Goal: Task Accomplishment & Management: Use online tool/utility

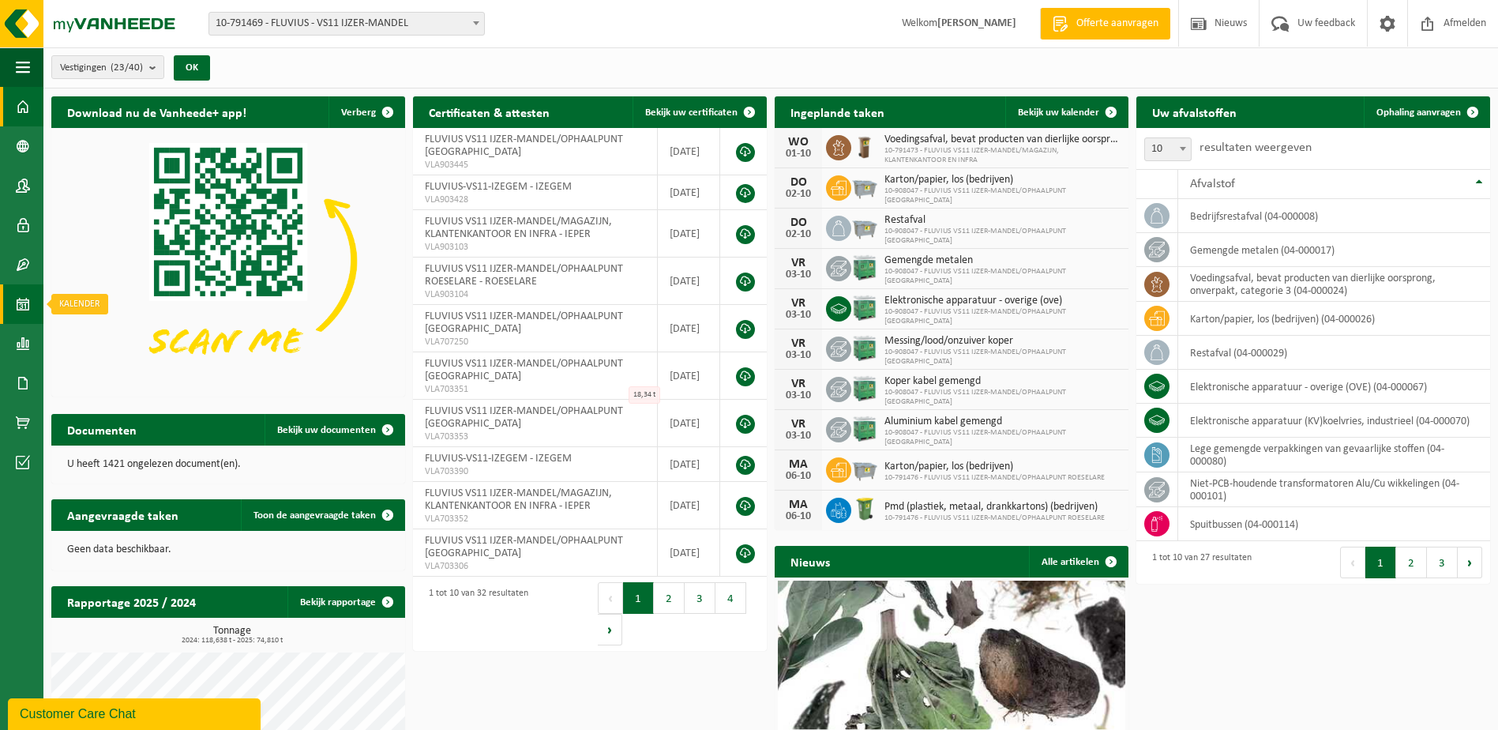
click at [18, 308] on span at bounding box center [23, 303] width 14 height 39
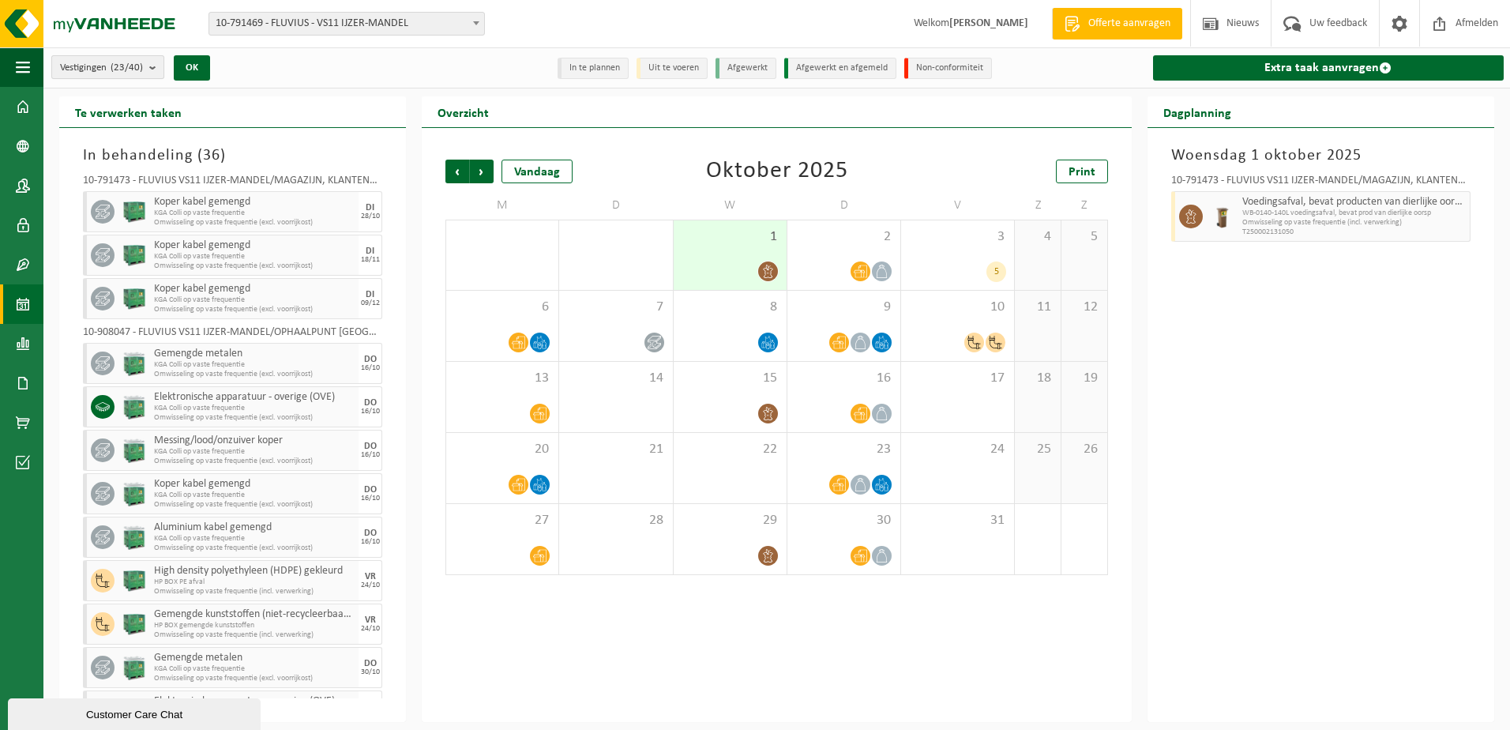
click at [151, 67] on b "submit" at bounding box center [156, 67] width 14 height 22
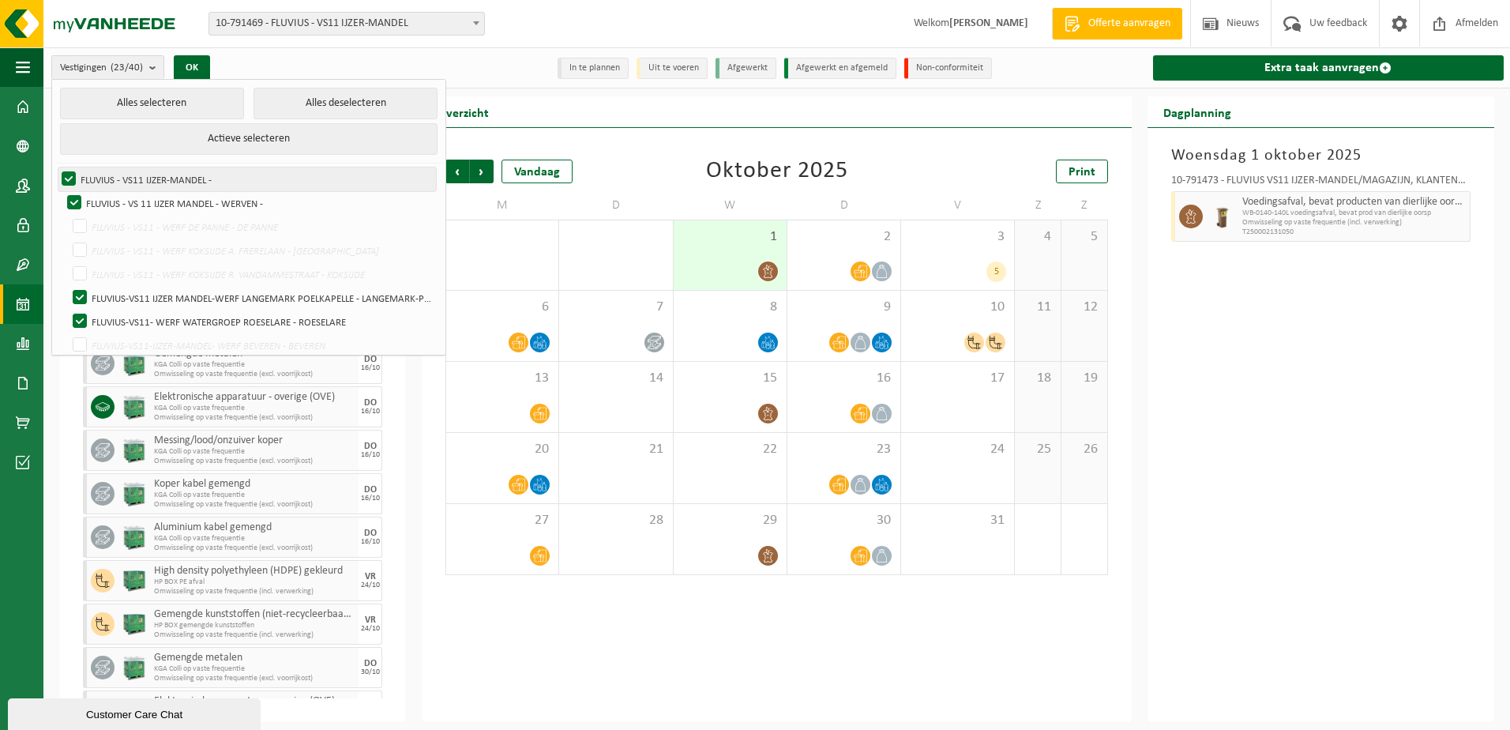
click at [66, 177] on label "FLUVIUS - VS11 IJZER-MANDEL -" at bounding box center [246, 179] width 377 height 24
click at [56, 167] on input "FLUVIUS - VS11 IJZER-MANDEL -" at bounding box center [55, 167] width 1 height 1
click at [66, 177] on label "FLUVIUS - VS11 IJZER-MANDEL -" at bounding box center [246, 179] width 377 height 24
click at [56, 167] on input "FLUVIUS - VS11 IJZER-MANDEL -" at bounding box center [55, 167] width 1 height 1
click at [306, 103] on button "Alles deselecteren" at bounding box center [345, 104] width 184 height 32
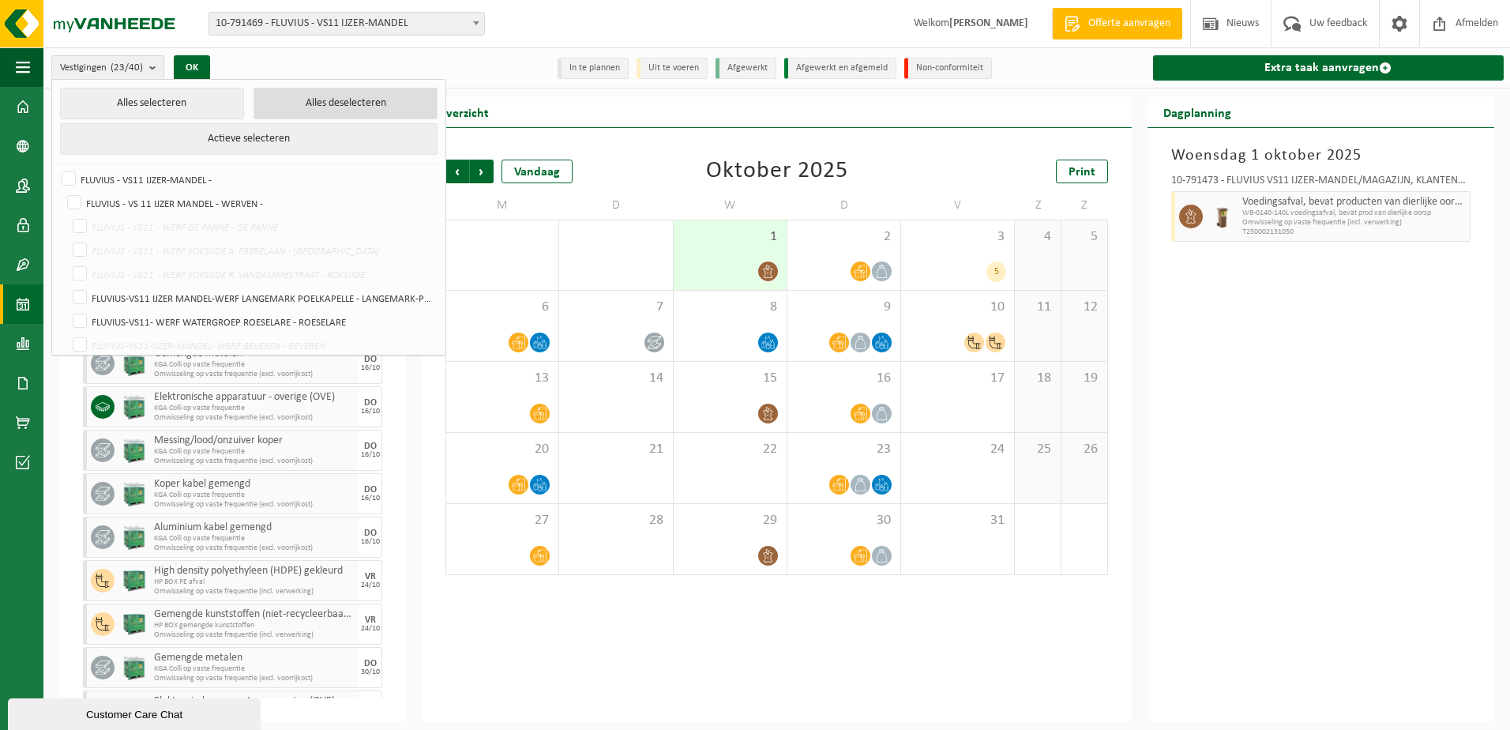
checkbox input "false"
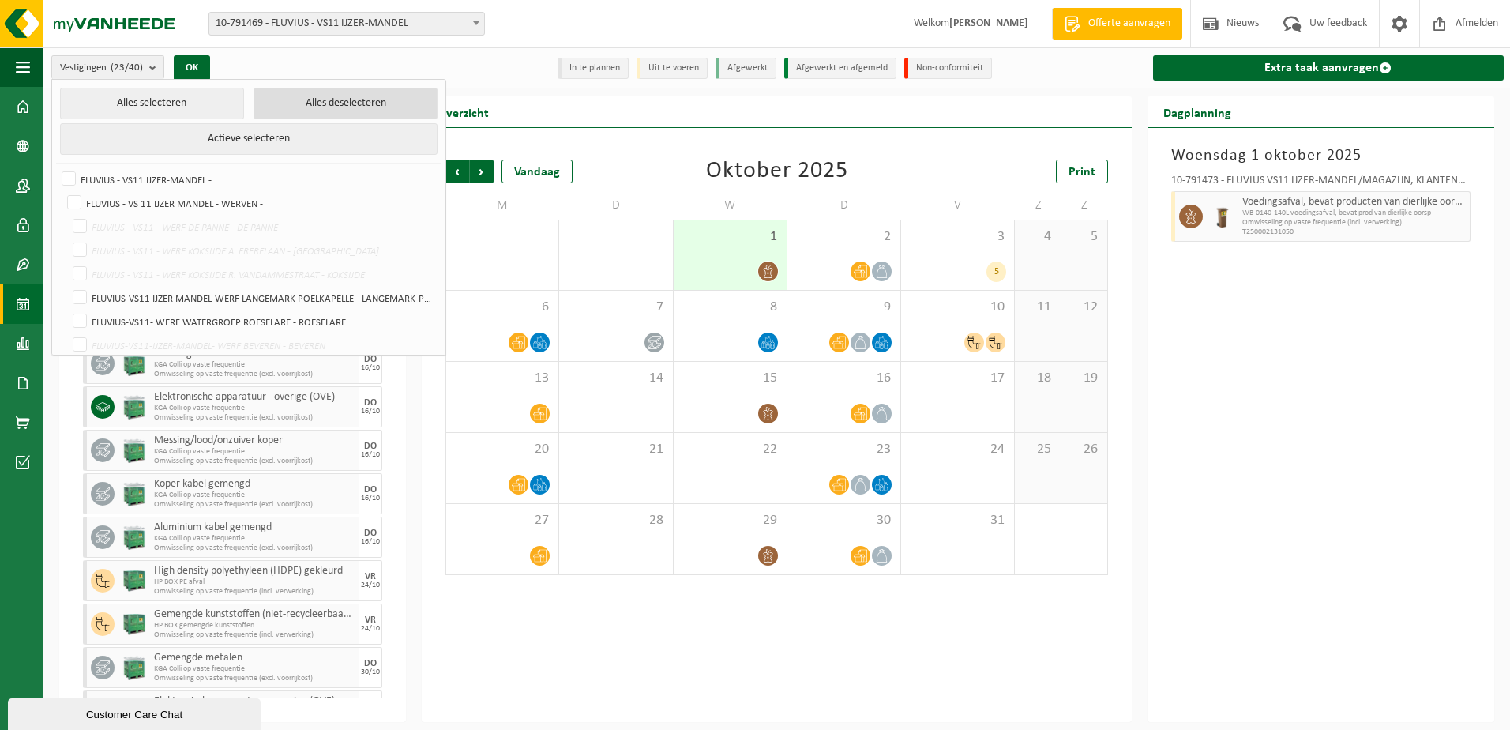
checkbox input "false"
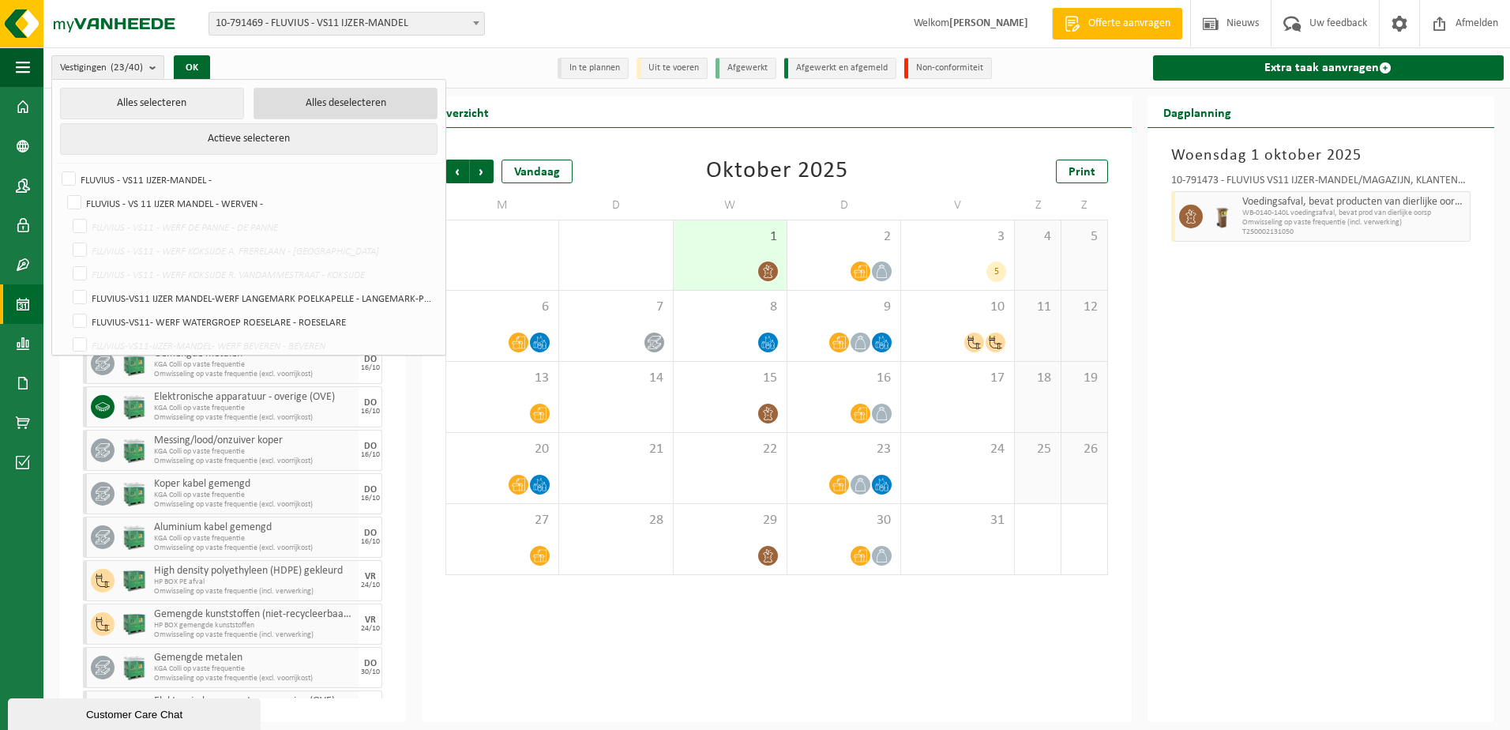
checkbox input "false"
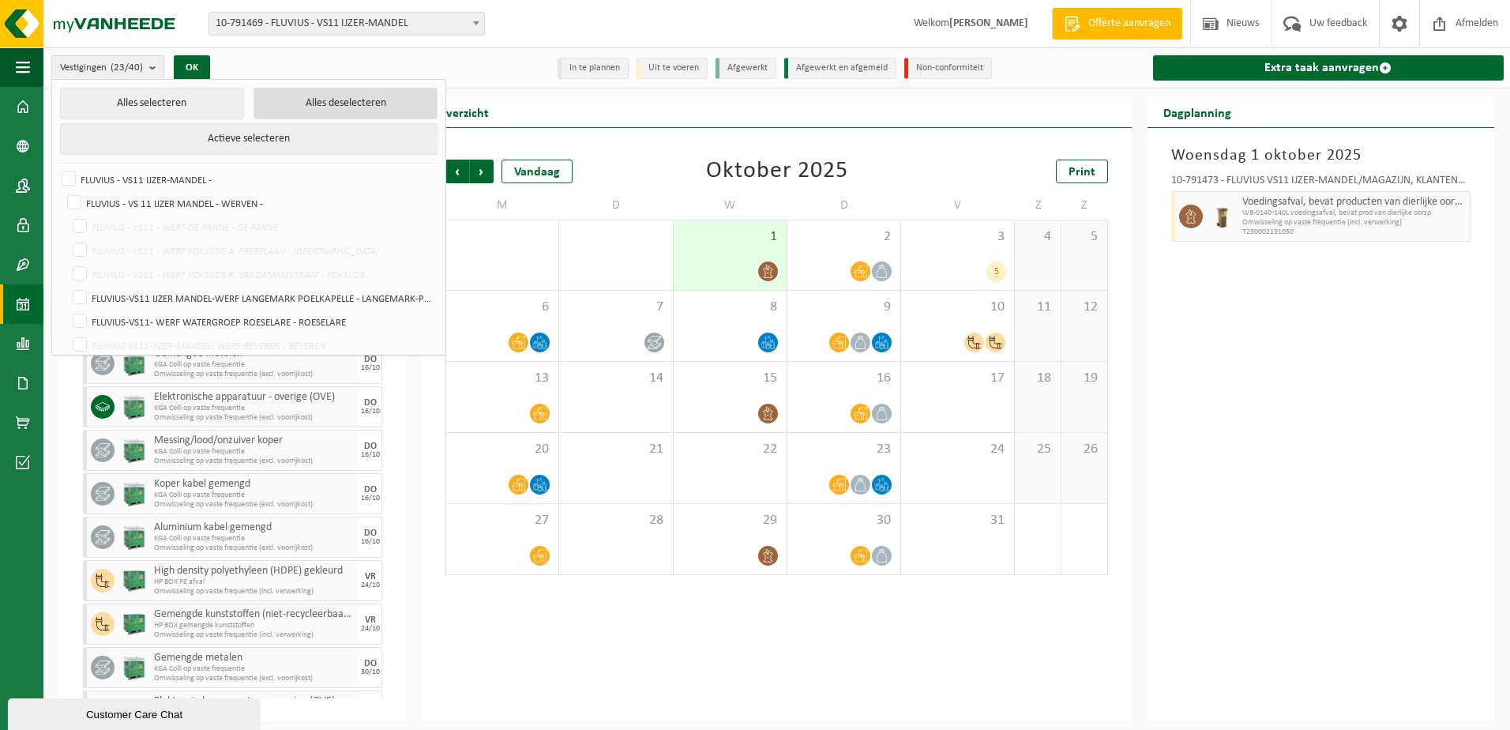
checkbox input "false"
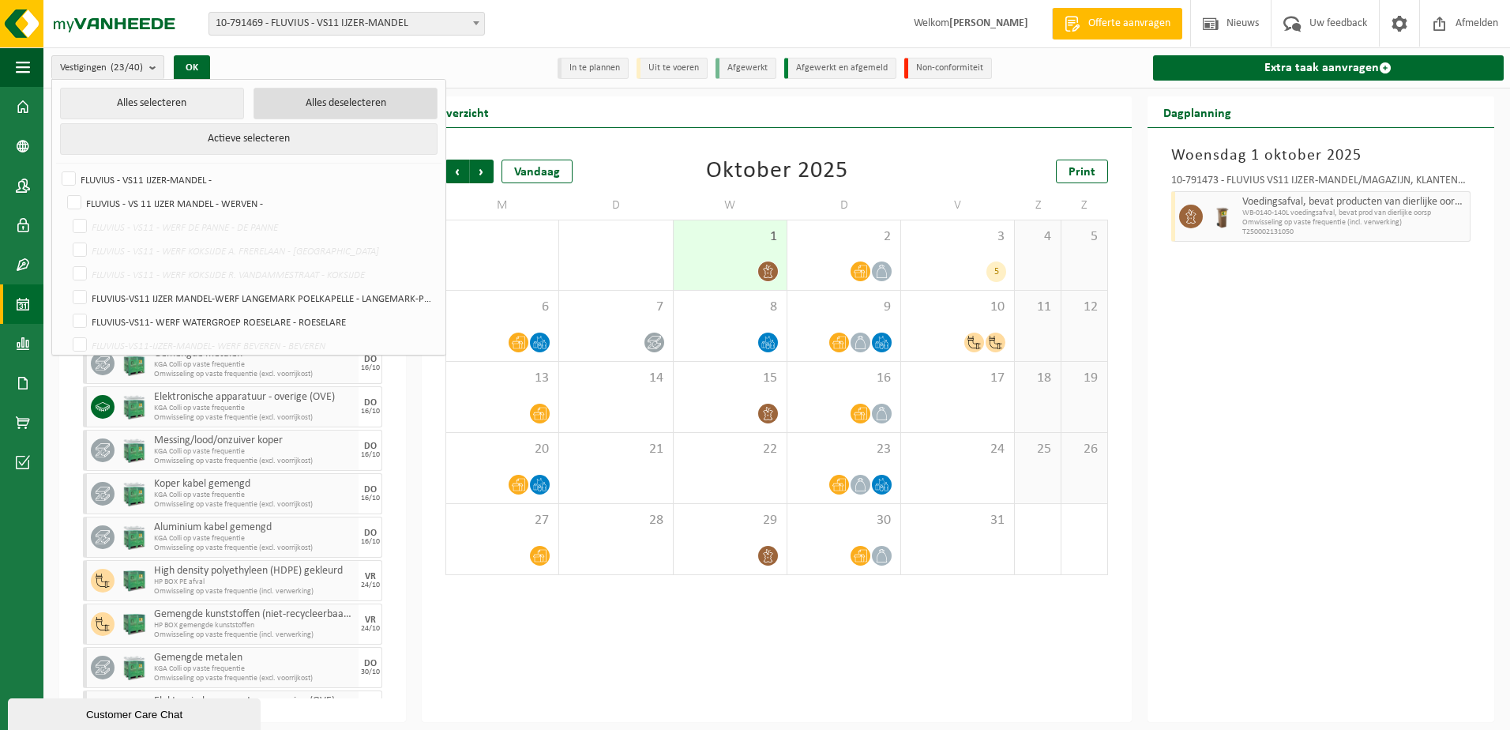
checkbox input "false"
click at [146, 69] on b "submit" at bounding box center [151, 67] width 14 height 23
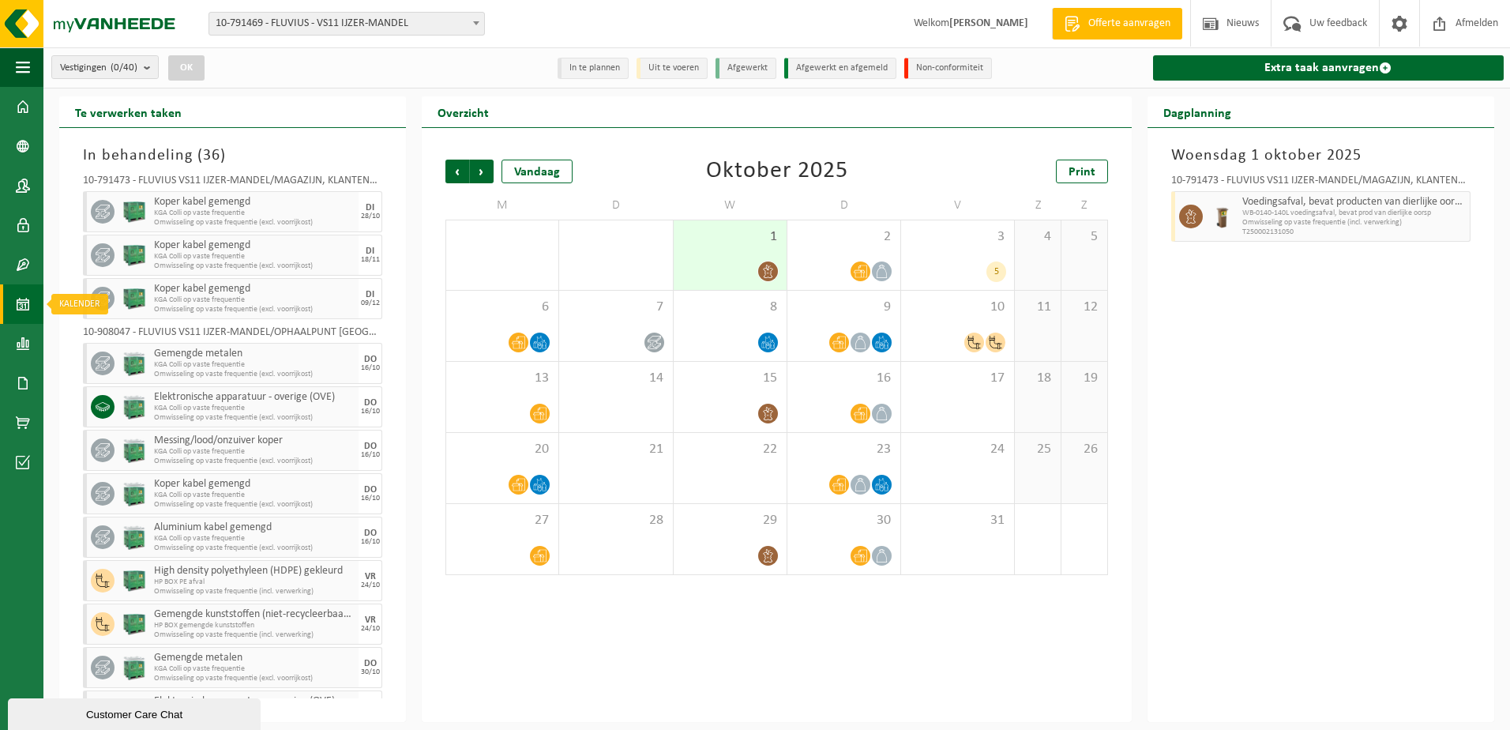
click at [23, 306] on span at bounding box center [23, 303] width 14 height 39
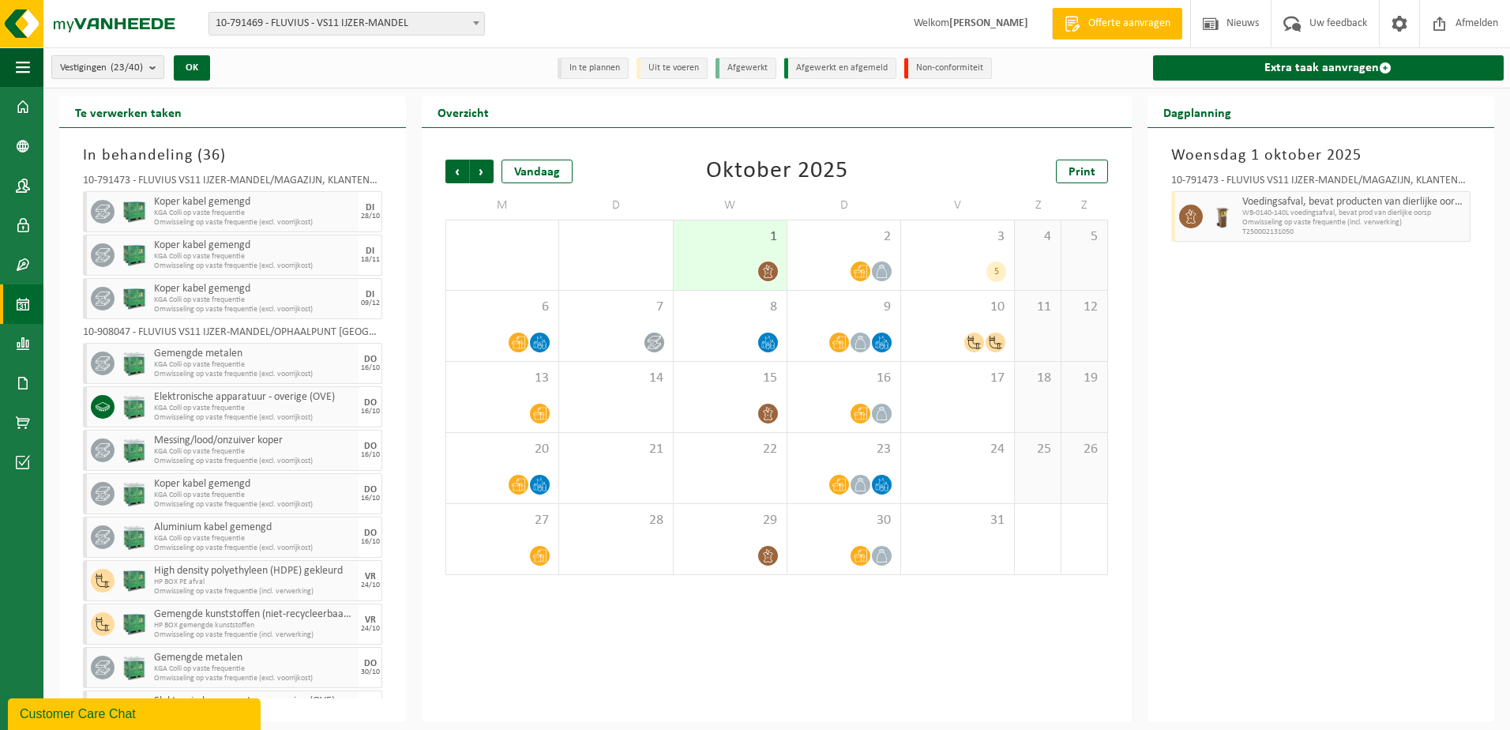
click at [156, 72] on b "submit" at bounding box center [156, 67] width 14 height 22
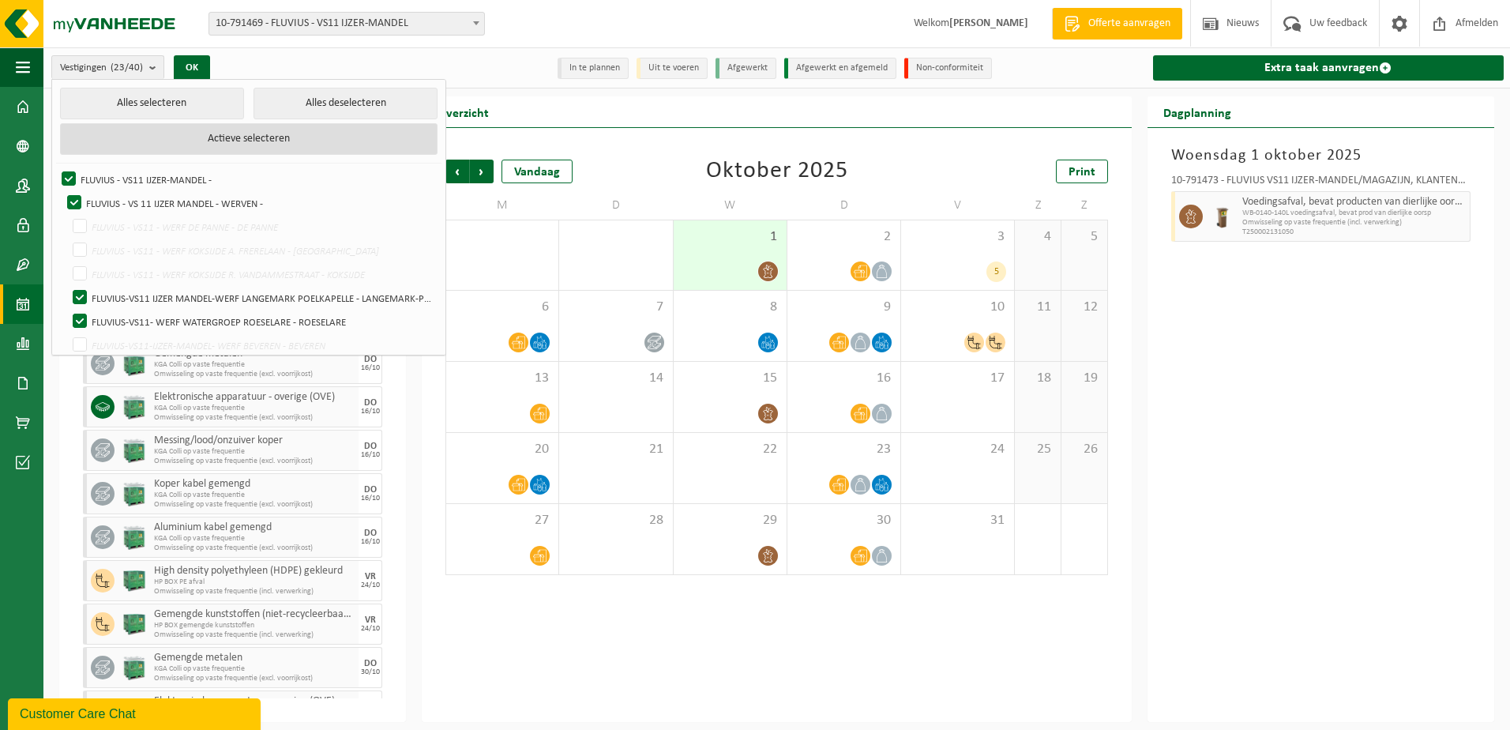
click at [231, 135] on button "Actieve selecteren" at bounding box center [248, 139] width 377 height 32
click at [152, 67] on b "submit" at bounding box center [156, 67] width 14 height 23
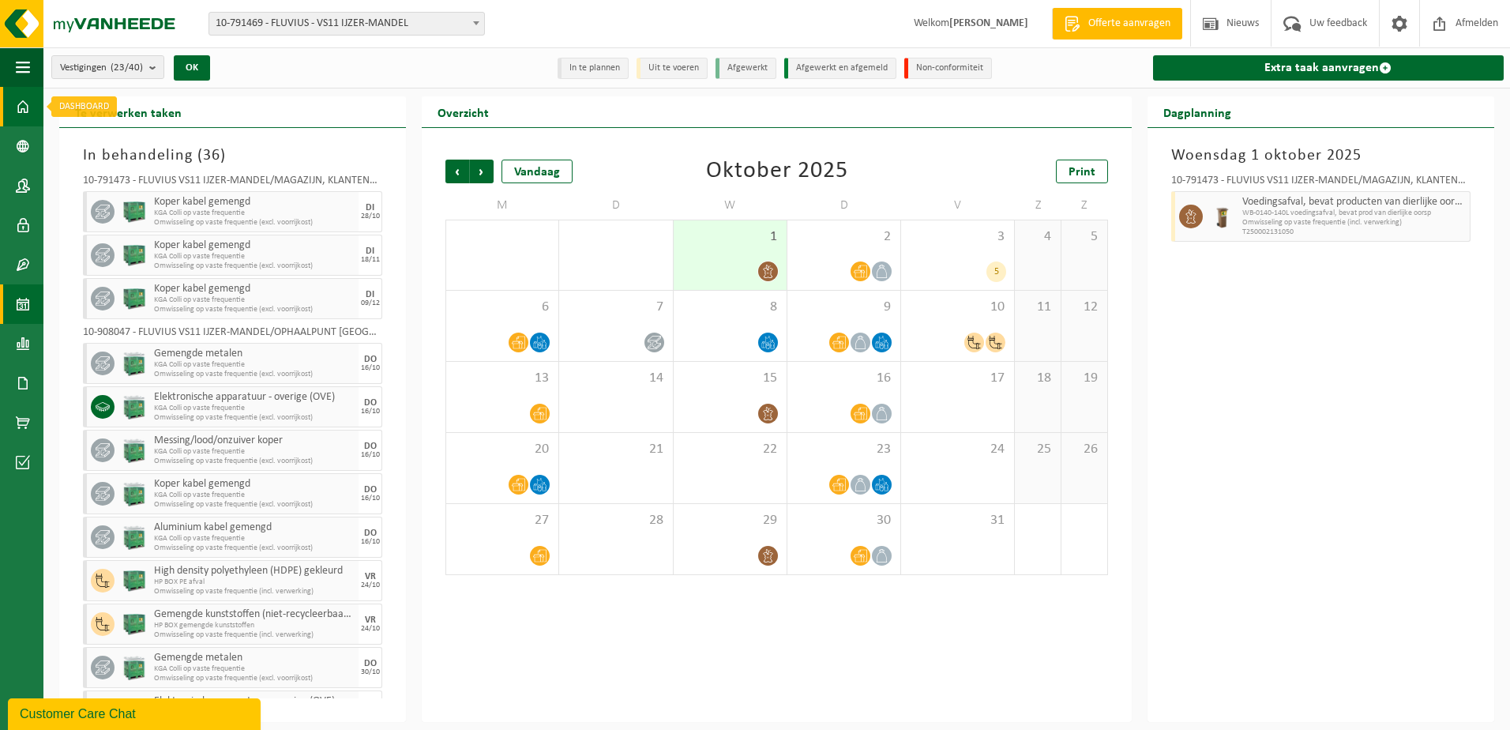
click at [25, 104] on span at bounding box center [23, 106] width 14 height 39
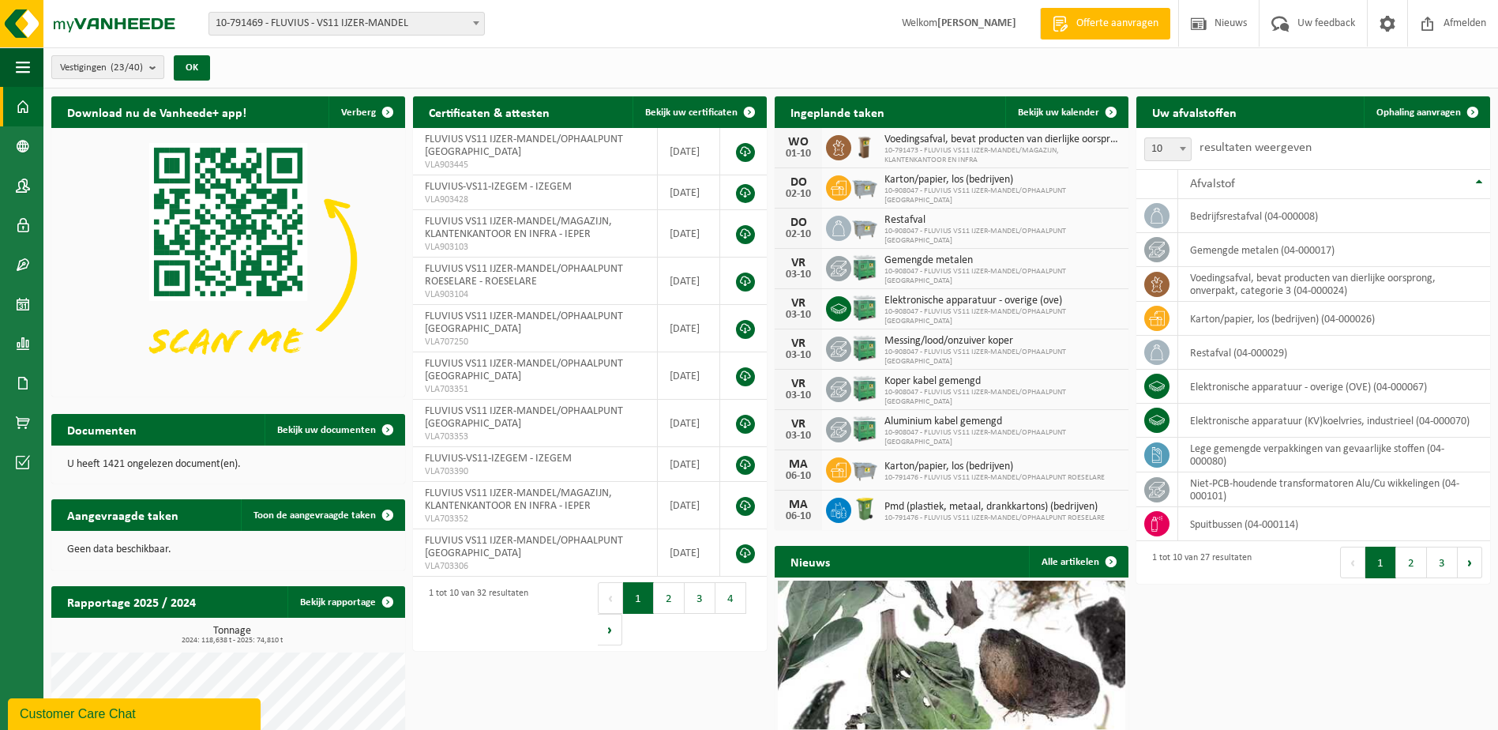
click at [156, 74] on b "submit" at bounding box center [156, 67] width 14 height 22
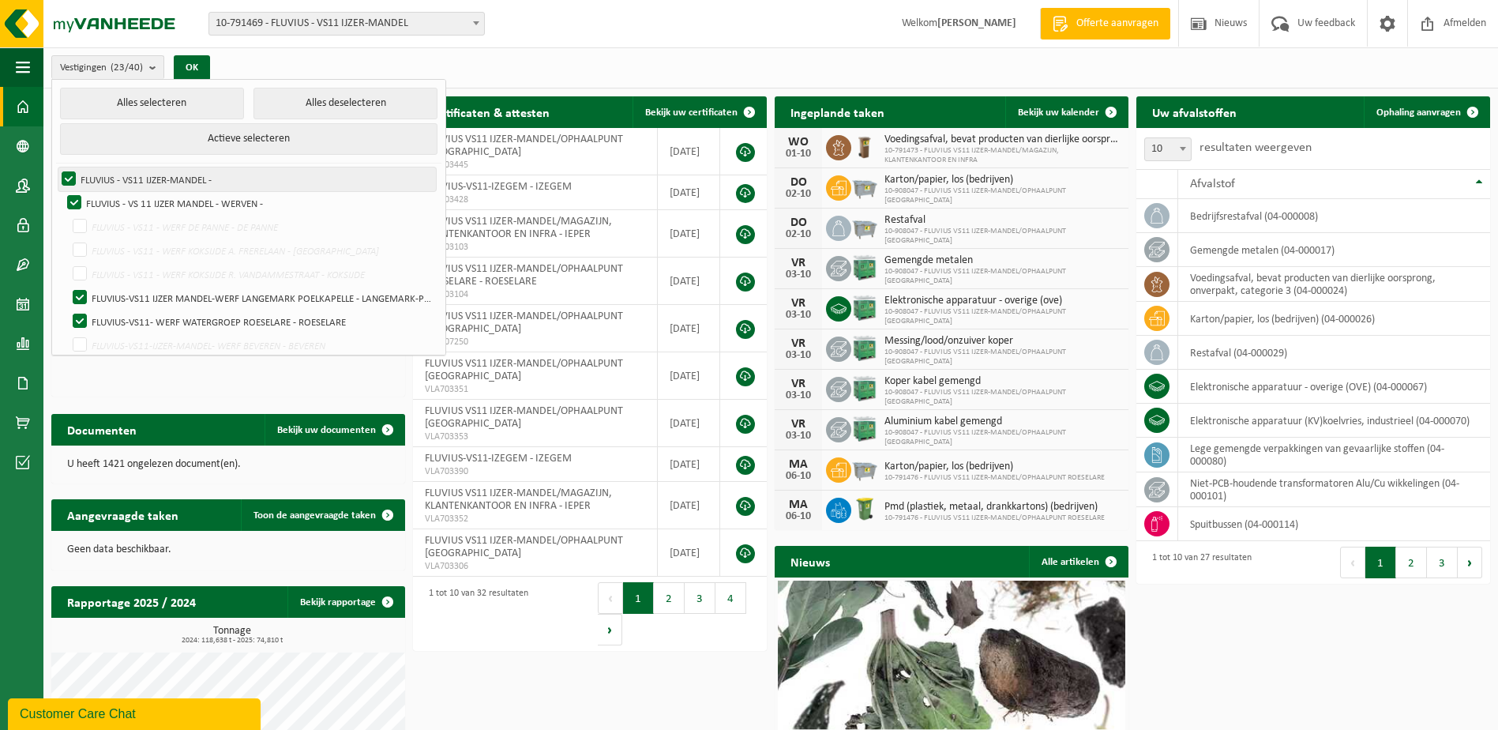
click at [66, 175] on label "FLUVIUS - VS11 IJZER-MANDEL -" at bounding box center [246, 179] width 377 height 24
click at [56, 167] on input "FLUVIUS - VS11 IJZER-MANDEL -" at bounding box center [55, 167] width 1 height 1
click at [66, 175] on label "FLUVIUS - VS11 IJZER-MANDEL -" at bounding box center [246, 179] width 377 height 24
click at [56, 167] on input "FLUVIUS - VS11 IJZER-MANDEL -" at bounding box center [55, 167] width 1 height 1
checkbox input "true"
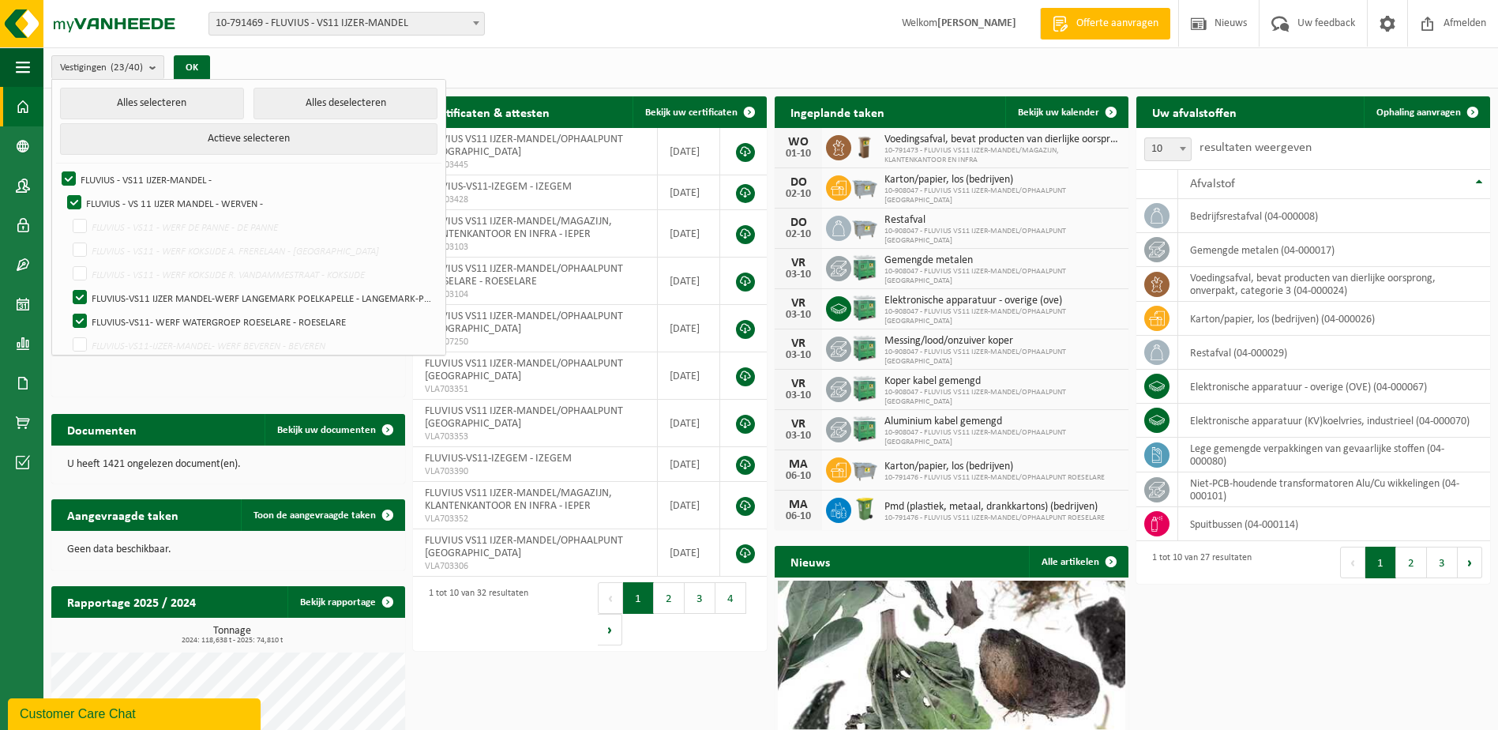
click at [478, 26] on span at bounding box center [476, 23] width 16 height 21
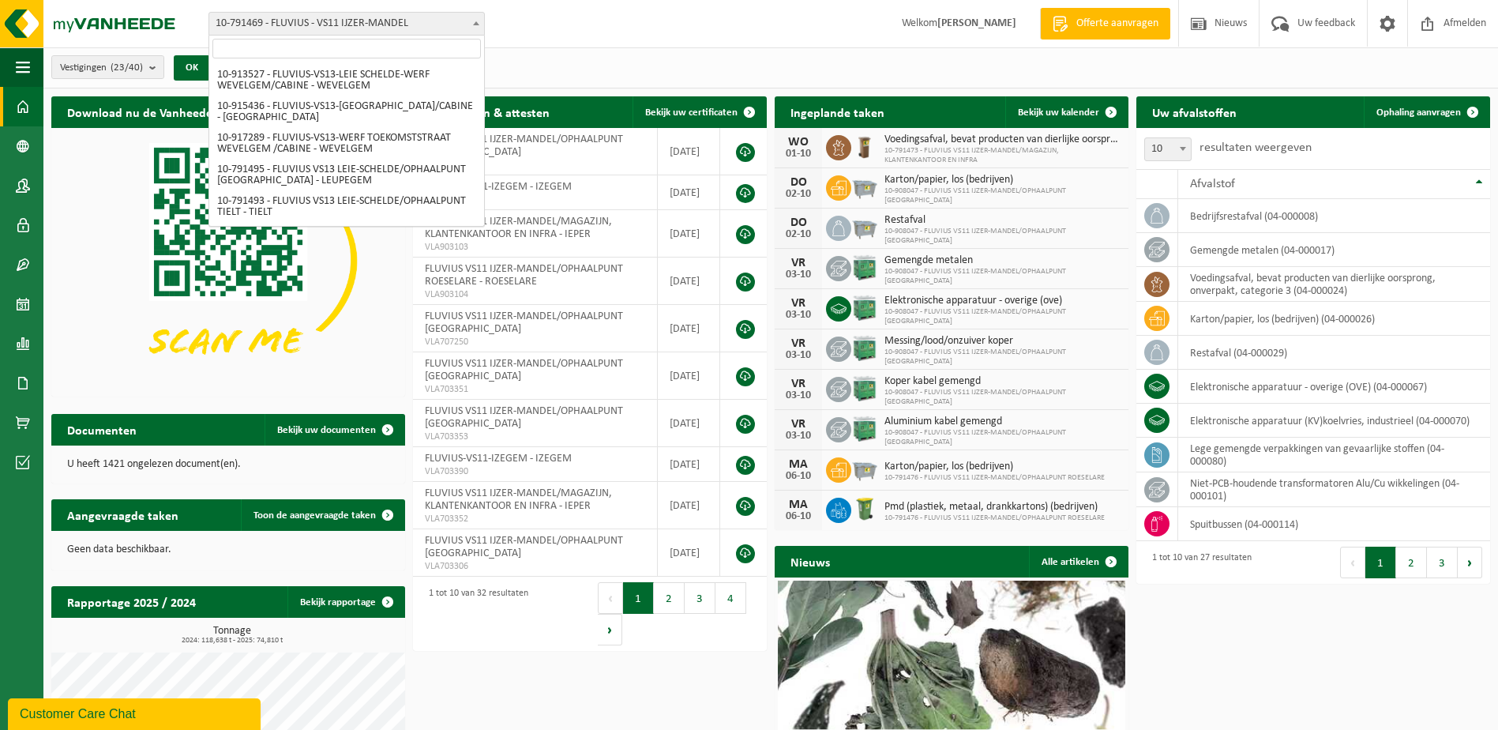
scroll to position [2354, 0]
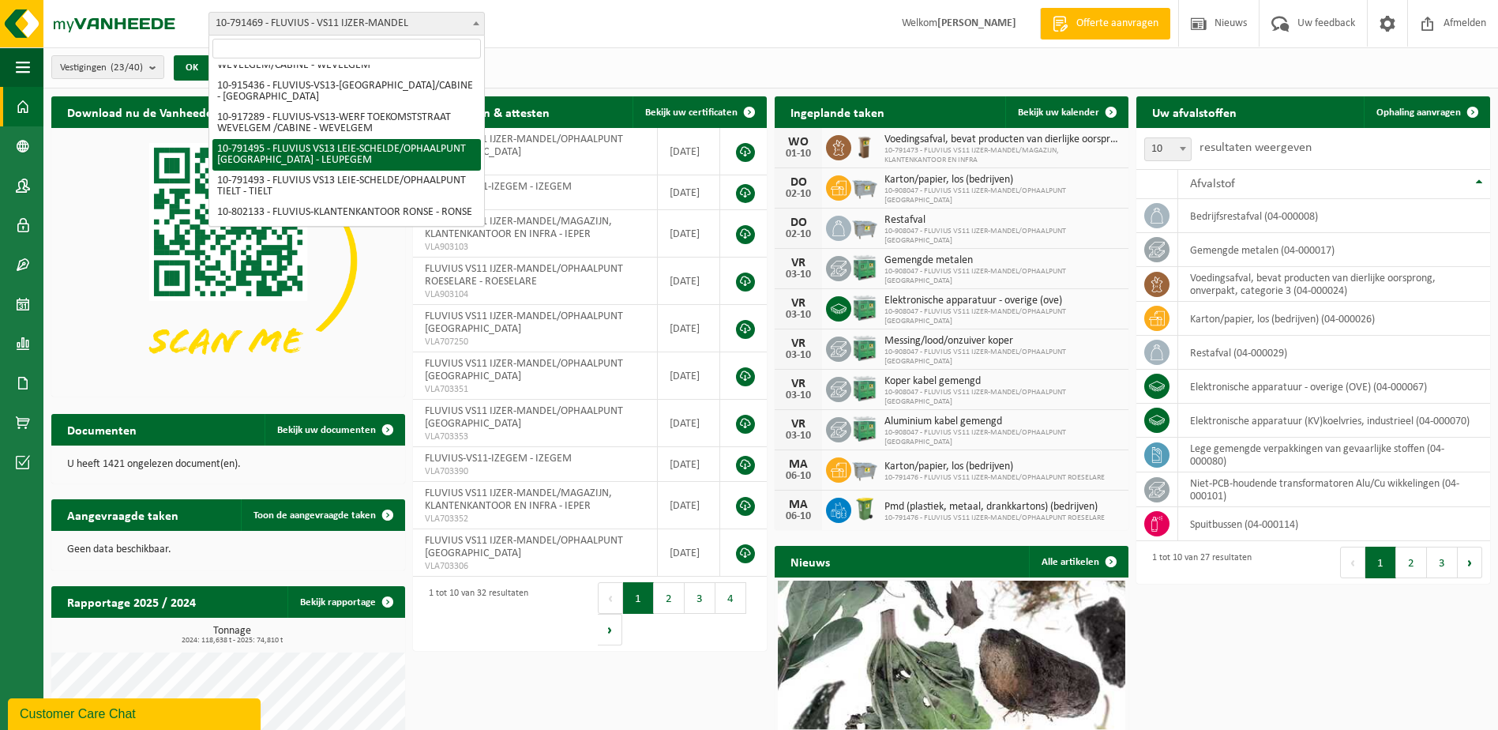
select select "30234"
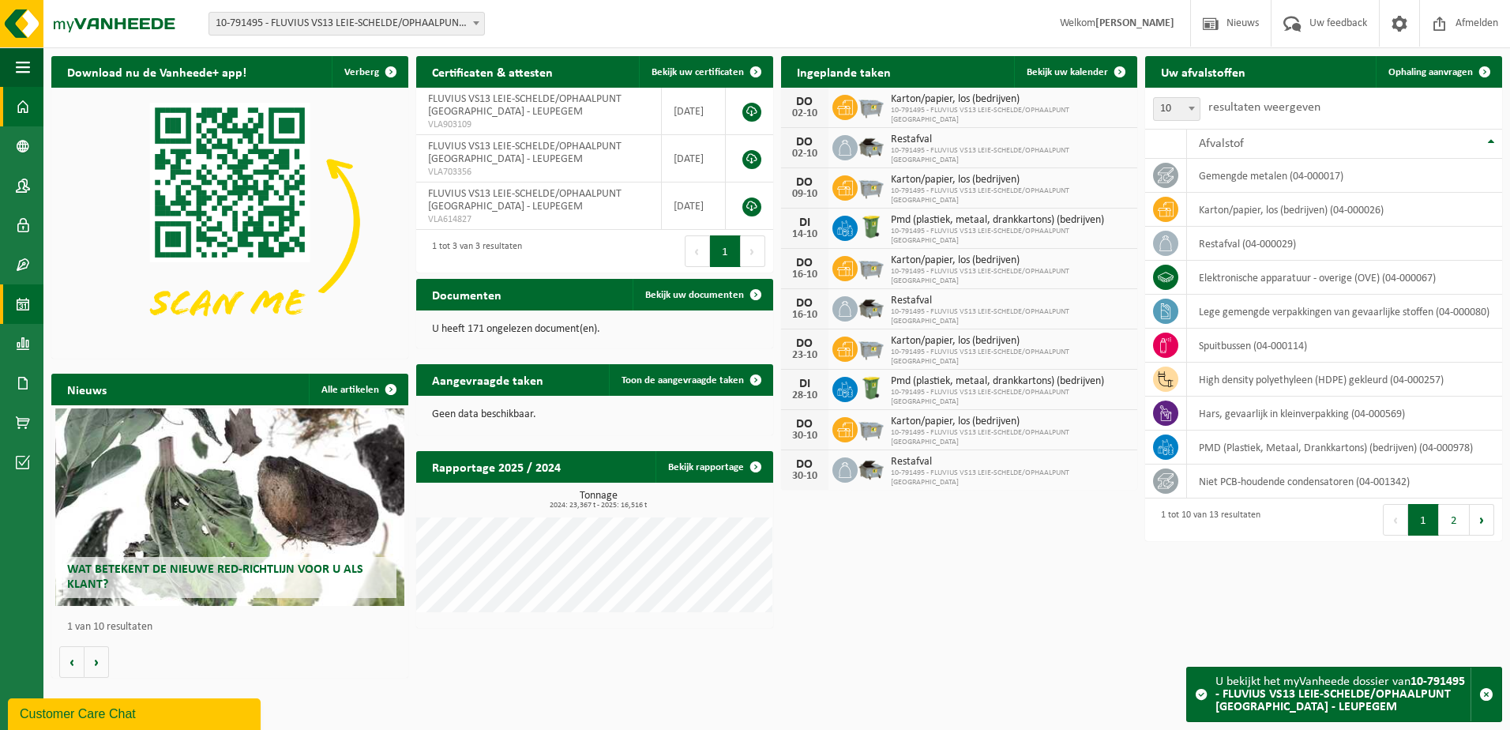
click at [20, 306] on span at bounding box center [23, 303] width 14 height 39
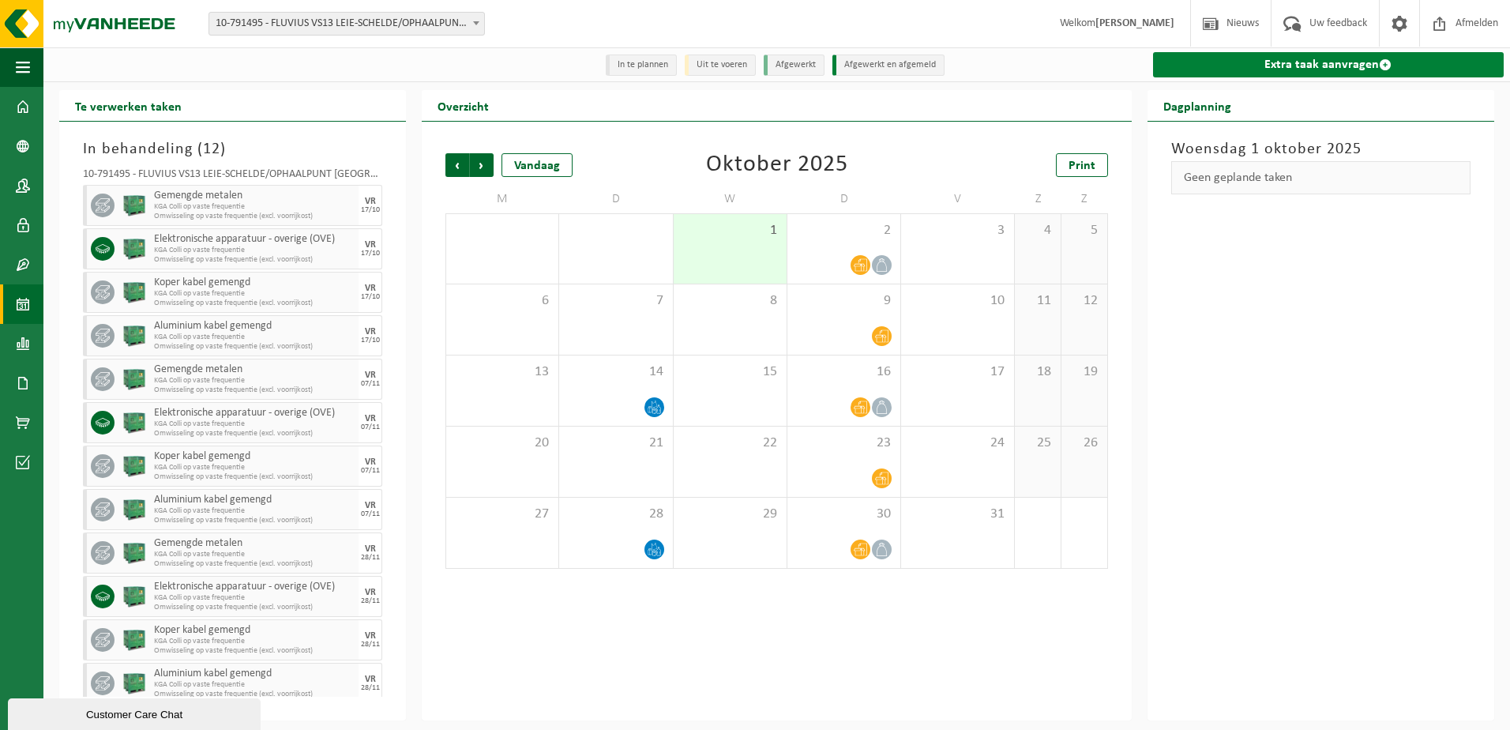
click at [1274, 66] on link "Extra taak aanvragen" at bounding box center [1328, 64] width 351 height 25
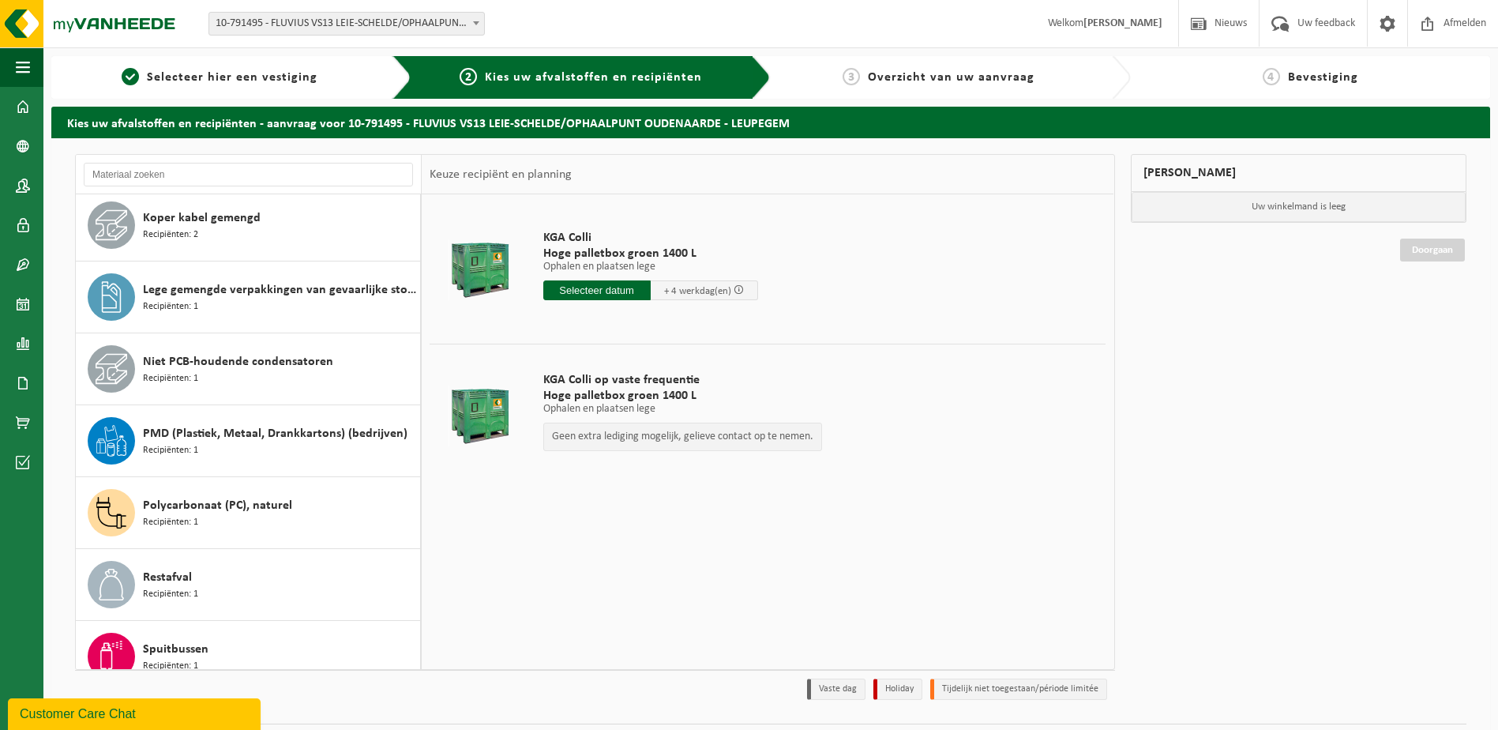
scroll to position [459, 0]
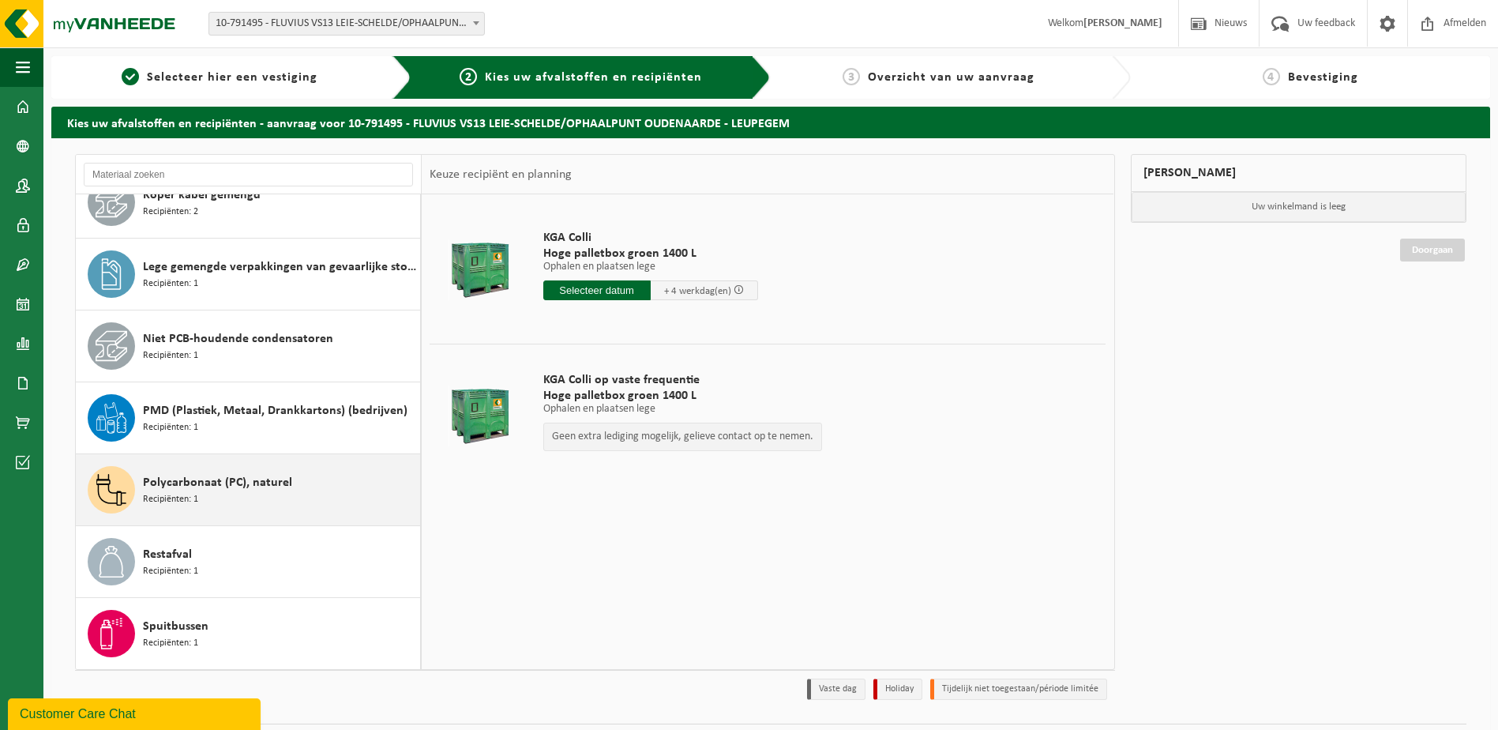
click at [279, 483] on span "Polycarbonaat (PC), naturel" at bounding box center [217, 482] width 149 height 19
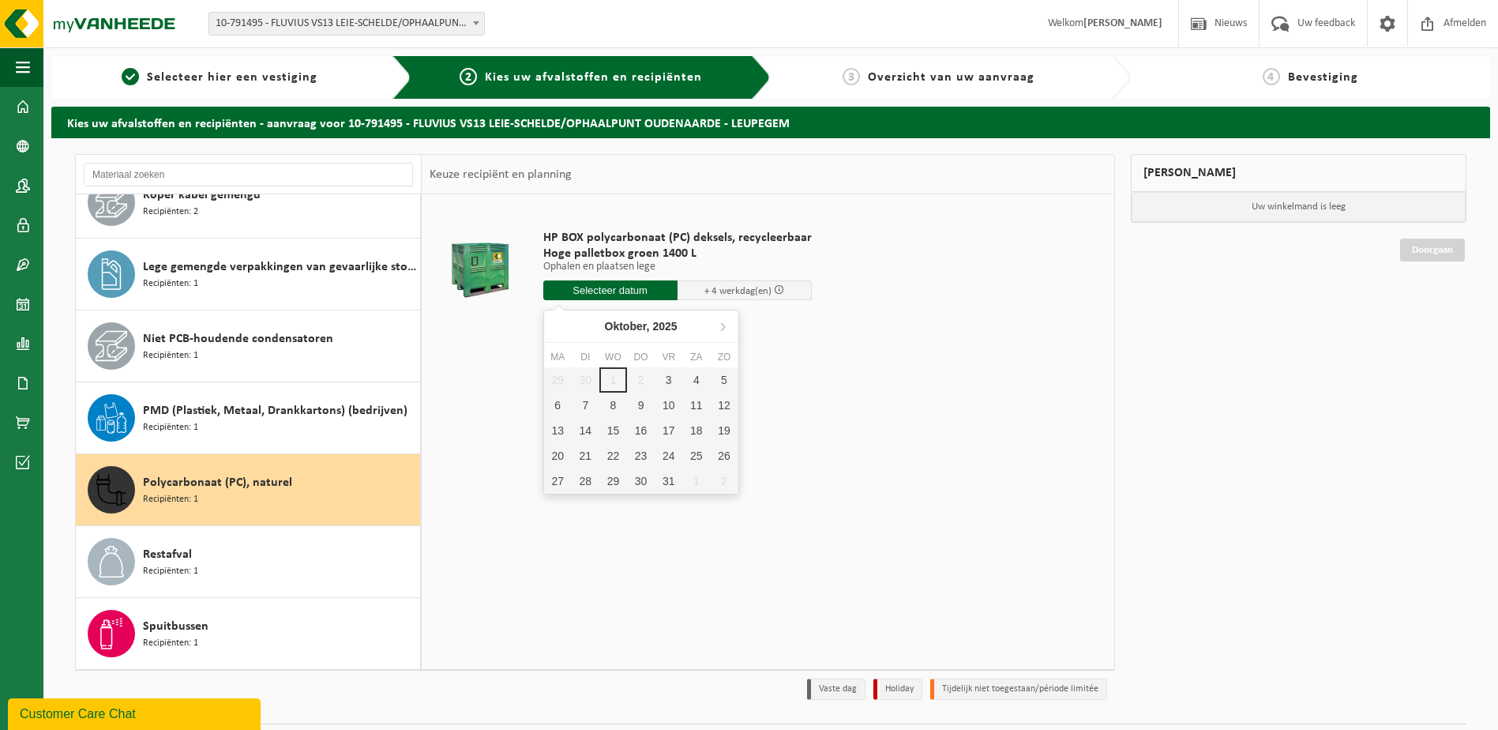
click at [628, 293] on input "text" at bounding box center [610, 290] width 134 height 20
click at [666, 379] on div "3" at bounding box center [669, 379] width 28 height 25
type input "Van 2025-10-03"
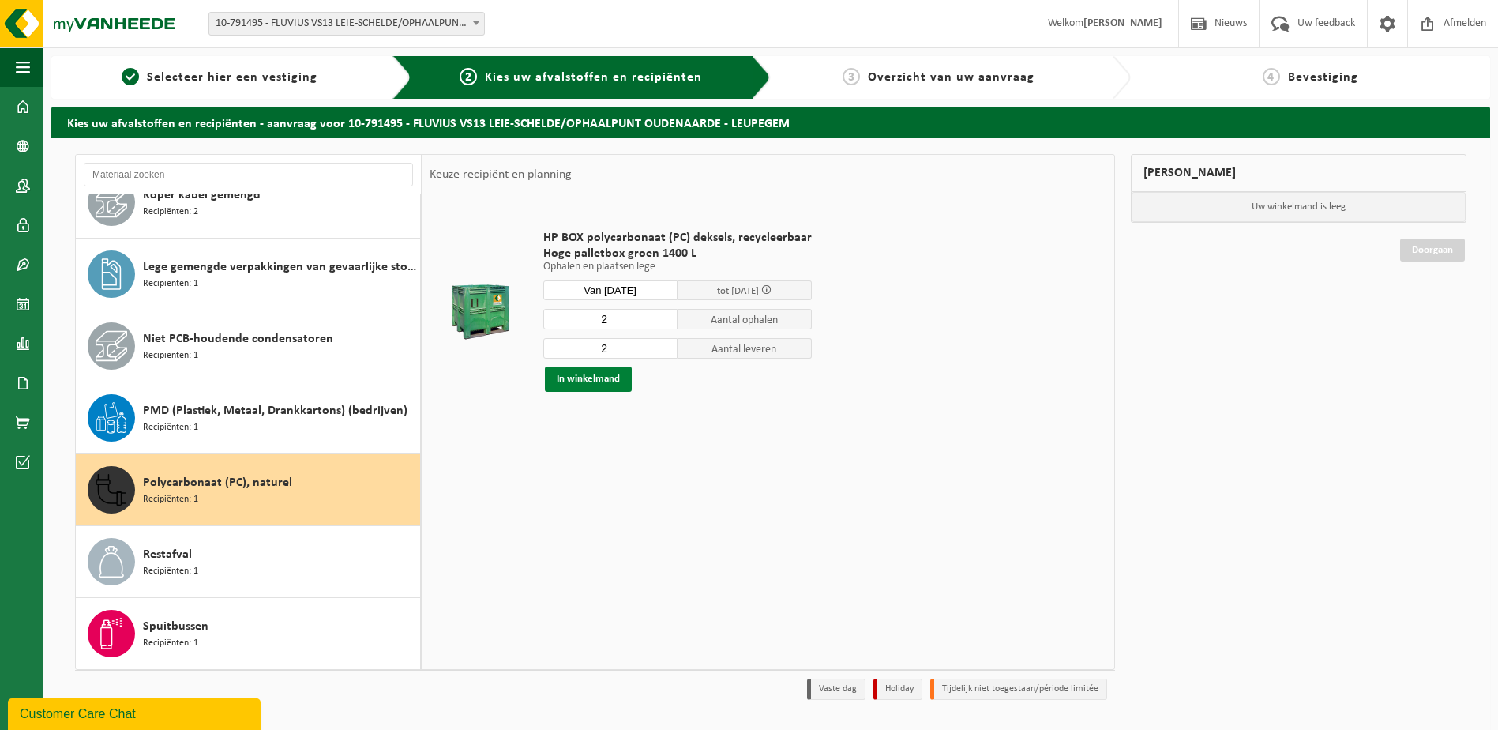
click at [587, 381] on button "In winkelmand" at bounding box center [588, 378] width 87 height 25
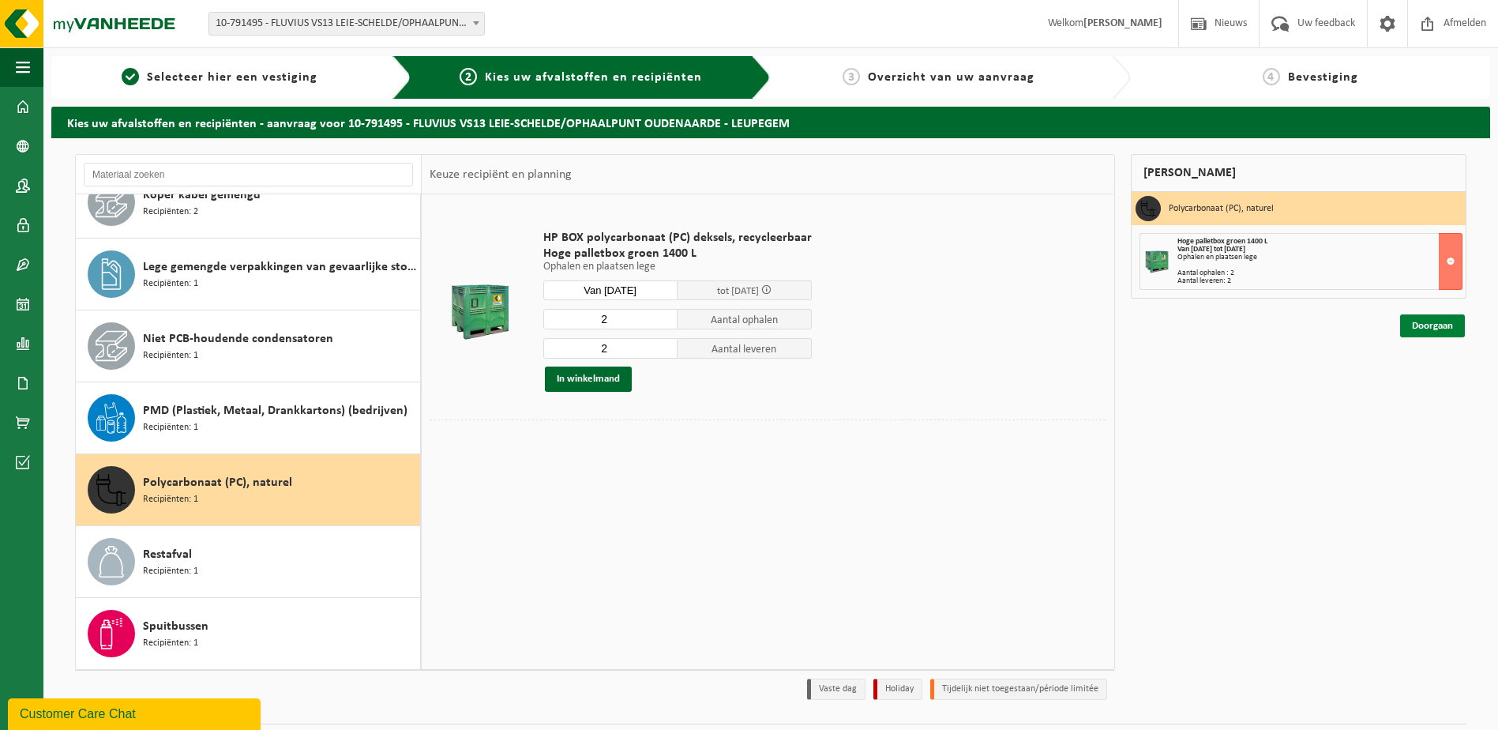
click at [1422, 325] on link "Doorgaan" at bounding box center [1432, 325] width 65 height 23
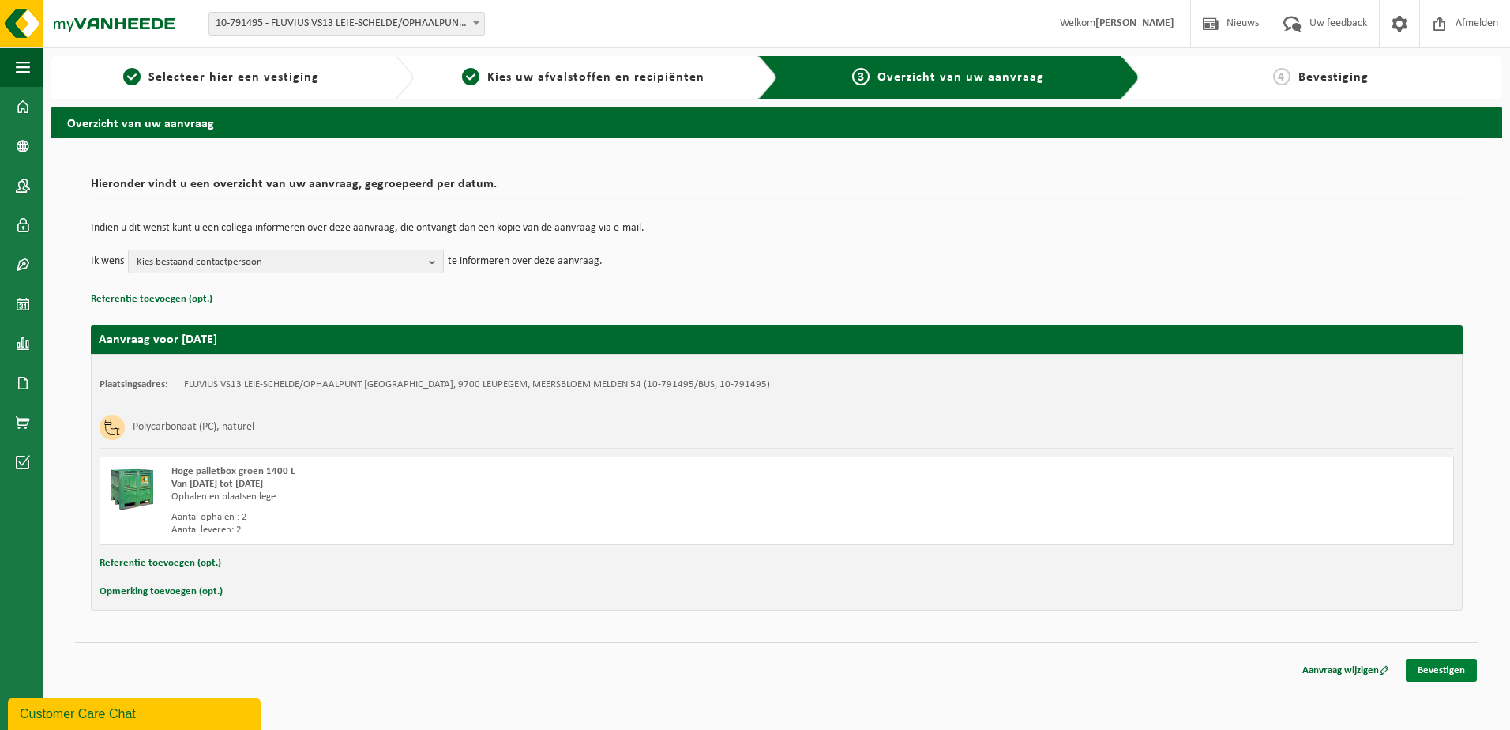
click at [1443, 673] on link "Bevestigen" at bounding box center [1440, 669] width 71 height 23
